Goal: Task Accomplishment & Management: Use online tool/utility

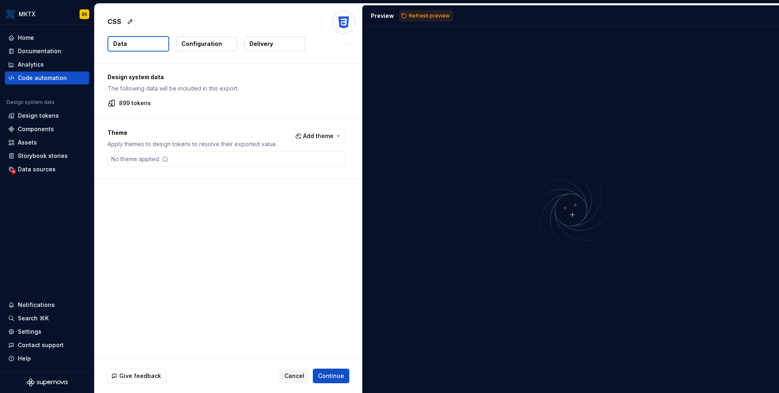
click at [146, 102] on p "899 tokens" at bounding box center [135, 103] width 32 height 8
click at [129, 22] on button "button" at bounding box center [130, 21] width 11 height 11
type textarea "*"
click at [129, 22] on textarea "***" at bounding box center [205, 21] width 199 height 13
click at [65, 72] on div "Code automation" at bounding box center [47, 77] width 84 height 13
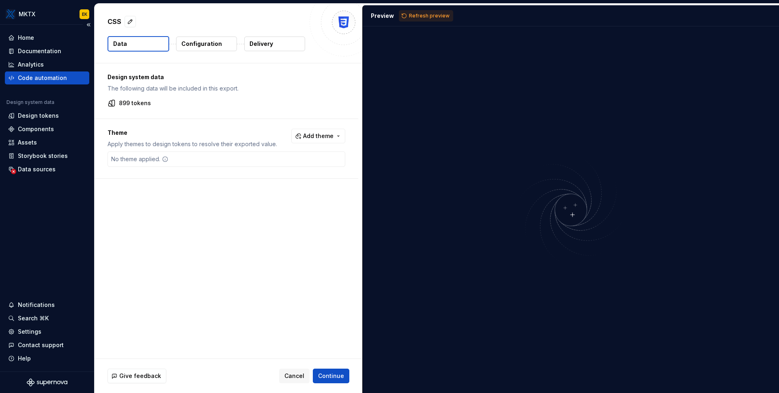
click at [60, 84] on div "Code automation" at bounding box center [47, 77] width 84 height 13
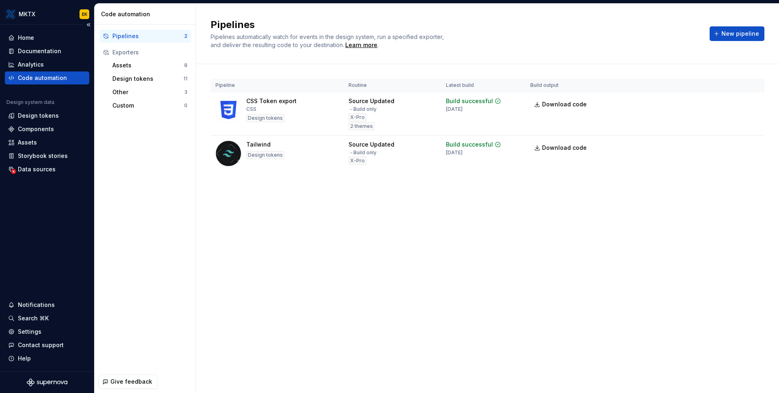
click at [60, 77] on div "Code automation" at bounding box center [42, 78] width 49 height 8
click at [748, 144] on html "MKTX EK Home Documentation Analytics Code automation Design system data Design …" at bounding box center [389, 196] width 779 height 393
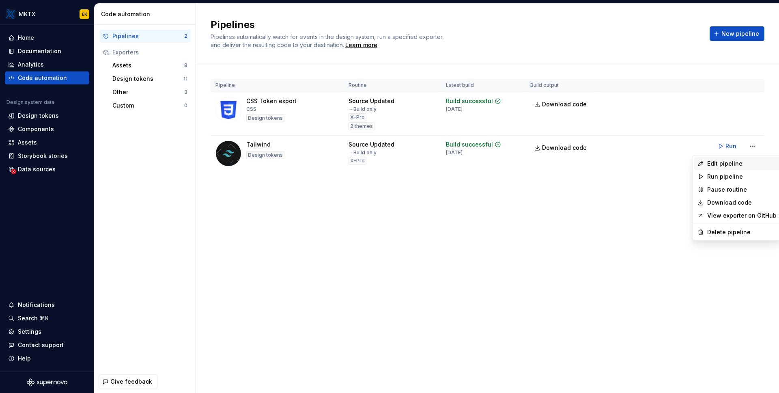
click at [742, 161] on div "Edit pipeline" at bounding box center [741, 163] width 69 height 8
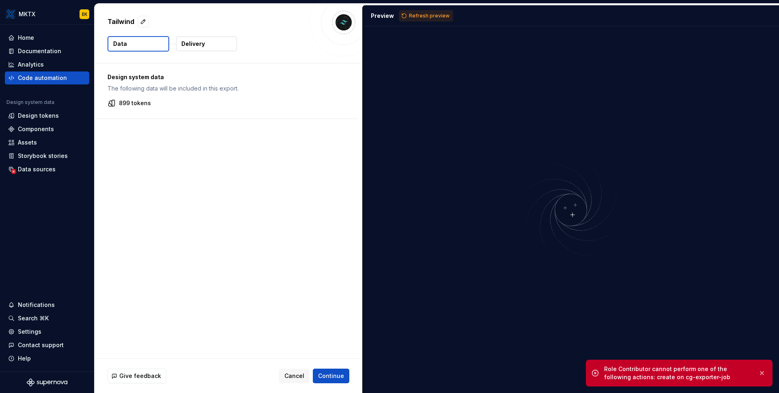
click at [187, 47] on p "Delivery" at bounding box center [193, 44] width 24 height 8
click at [147, 49] on button "Data" at bounding box center [138, 43] width 62 height 15
click at [299, 378] on span "Cancel" at bounding box center [294, 375] width 20 height 8
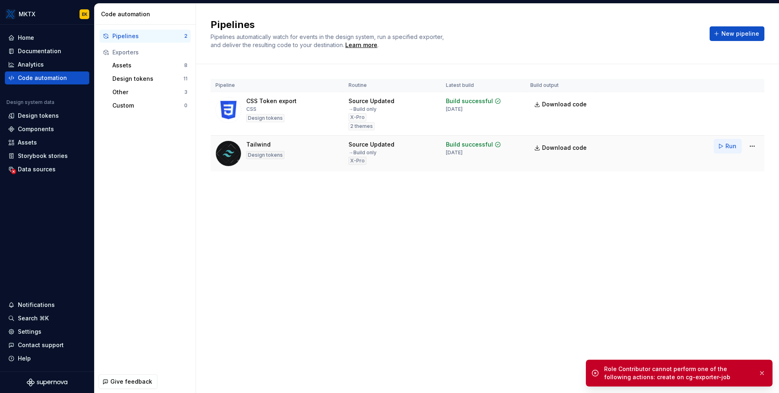
click at [725, 144] on span "Run" at bounding box center [730, 146] width 11 height 8
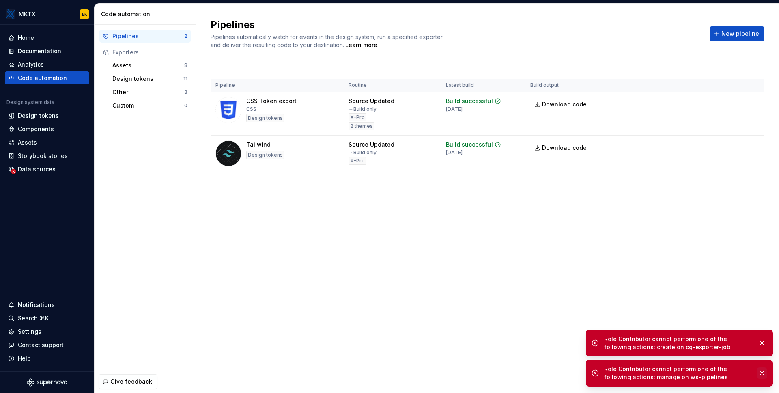
click at [762, 374] on button "button" at bounding box center [761, 372] width 11 height 11
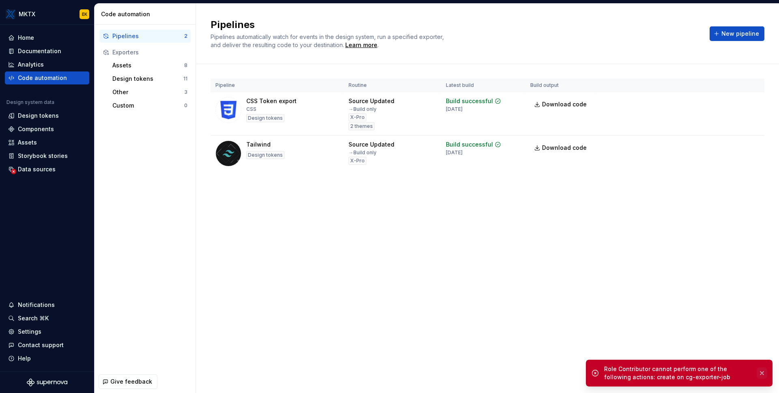
click at [762, 370] on button "button" at bounding box center [761, 372] width 11 height 11
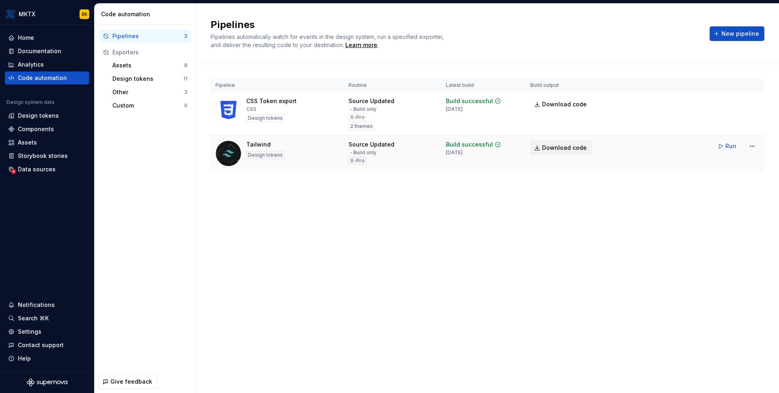
click at [575, 148] on span "Download code" at bounding box center [564, 148] width 45 height 8
click at [555, 148] on span "Download code" at bounding box center [564, 148] width 45 height 8
